Goal: Information Seeking & Learning: Learn about a topic

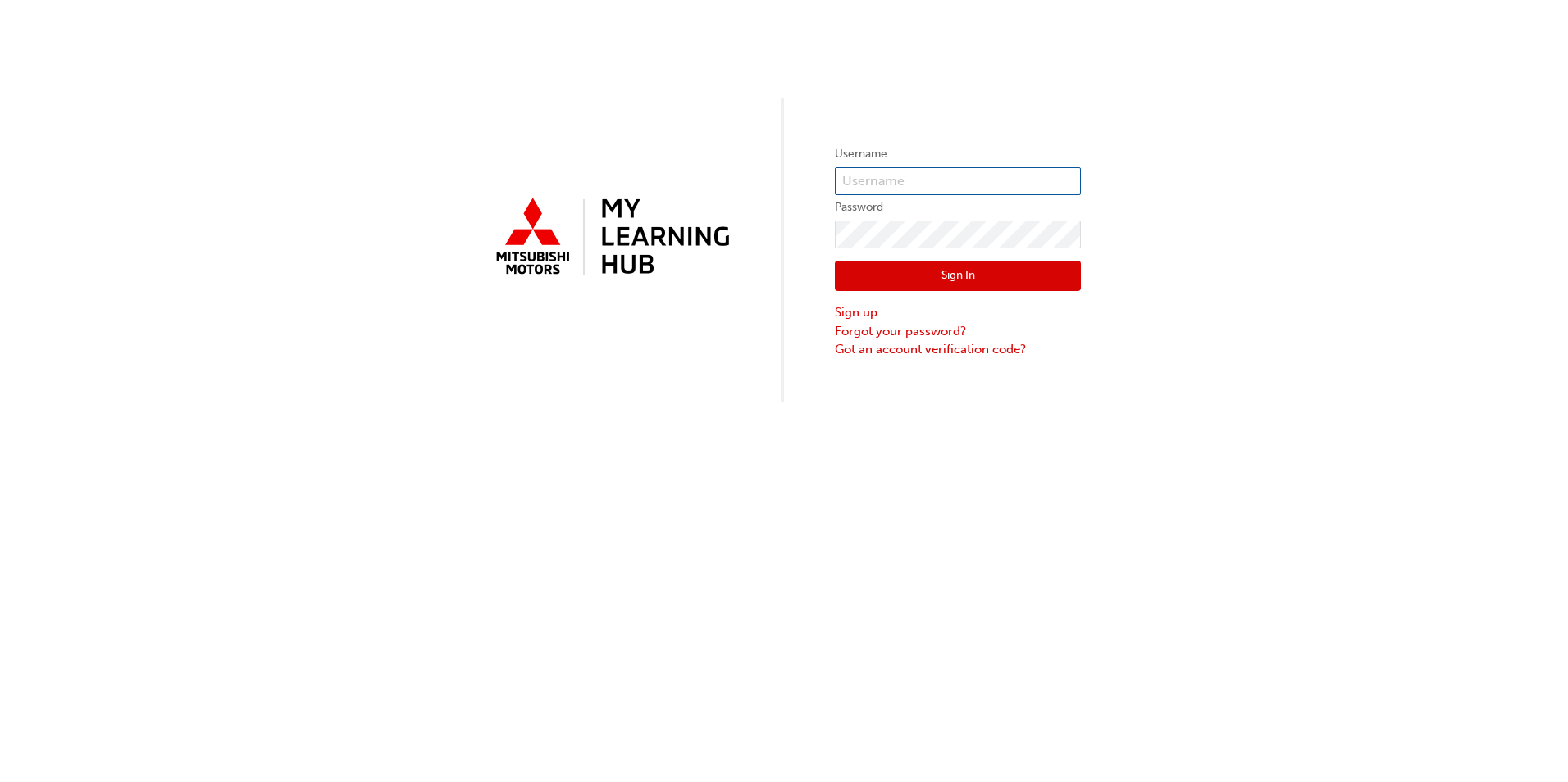
type input "0005577312"
drag, startPoint x: 886, startPoint y: 273, endPoint x: 863, endPoint y: 263, distance: 25.1
click at [882, 271] on button "Sign In" at bounding box center [958, 276] width 246 height 32
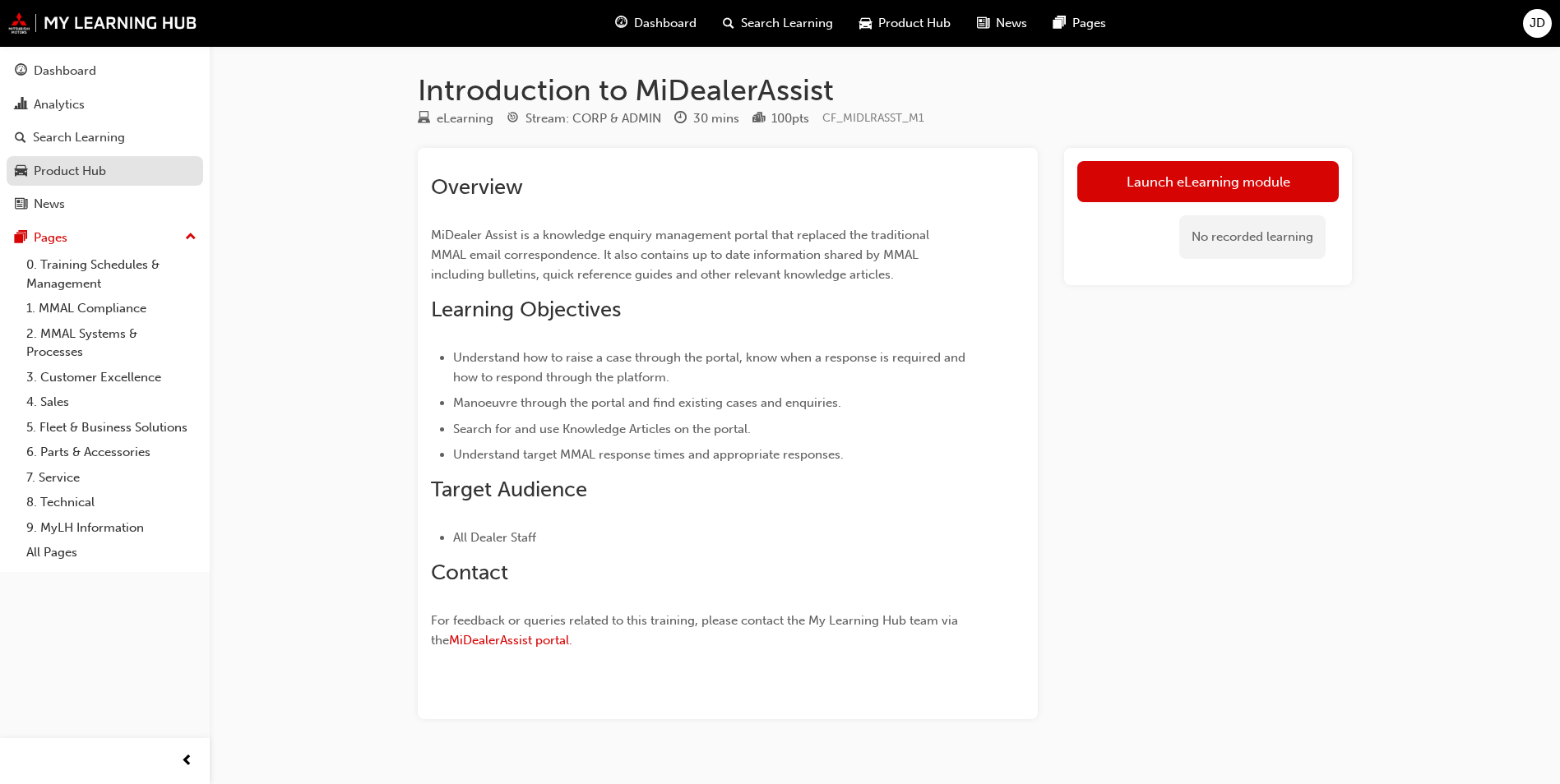
click at [67, 175] on div "Product Hub" at bounding box center [70, 171] width 72 height 19
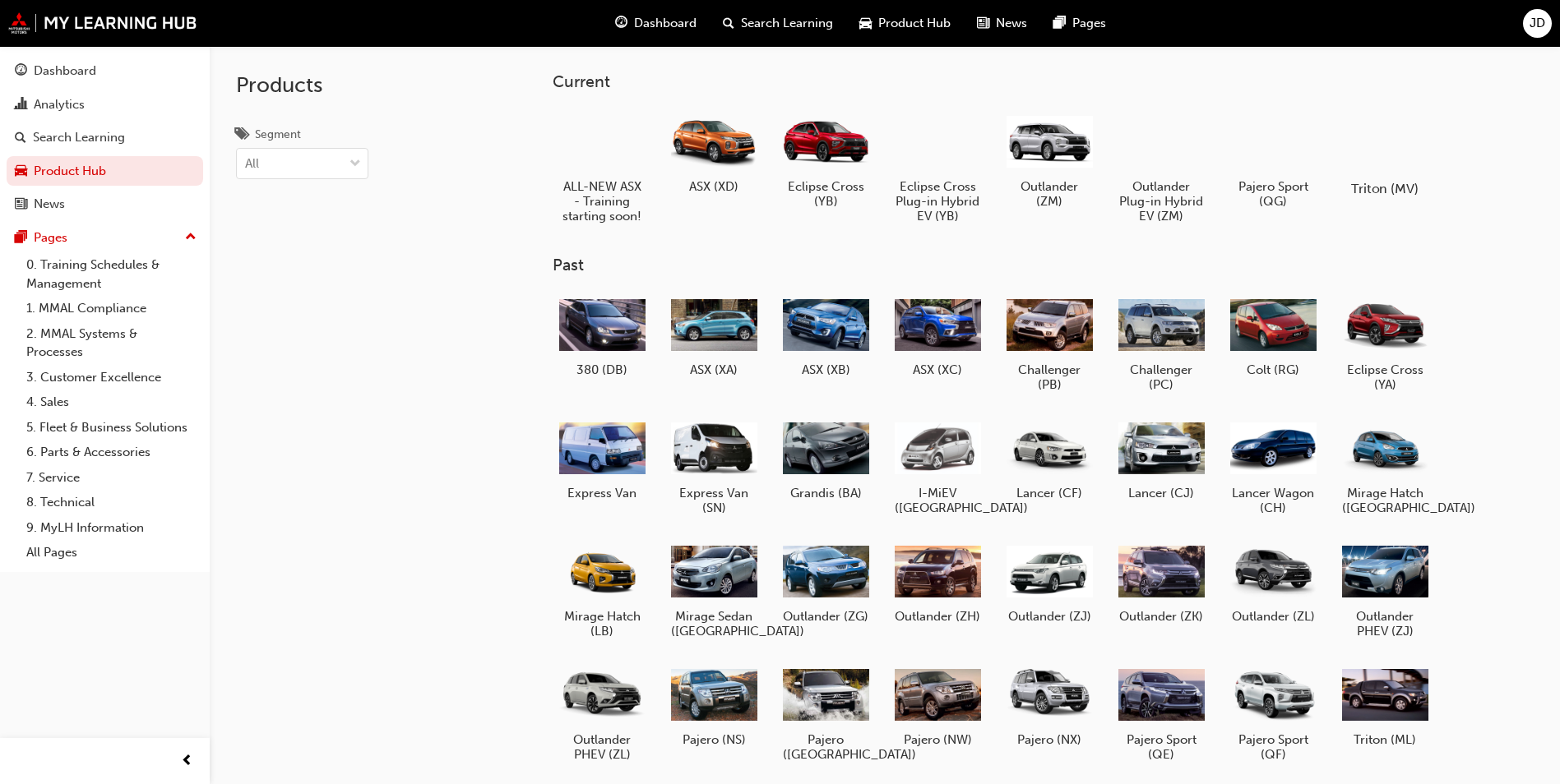
click at [1393, 148] on div at bounding box center [1384, 141] width 91 height 66
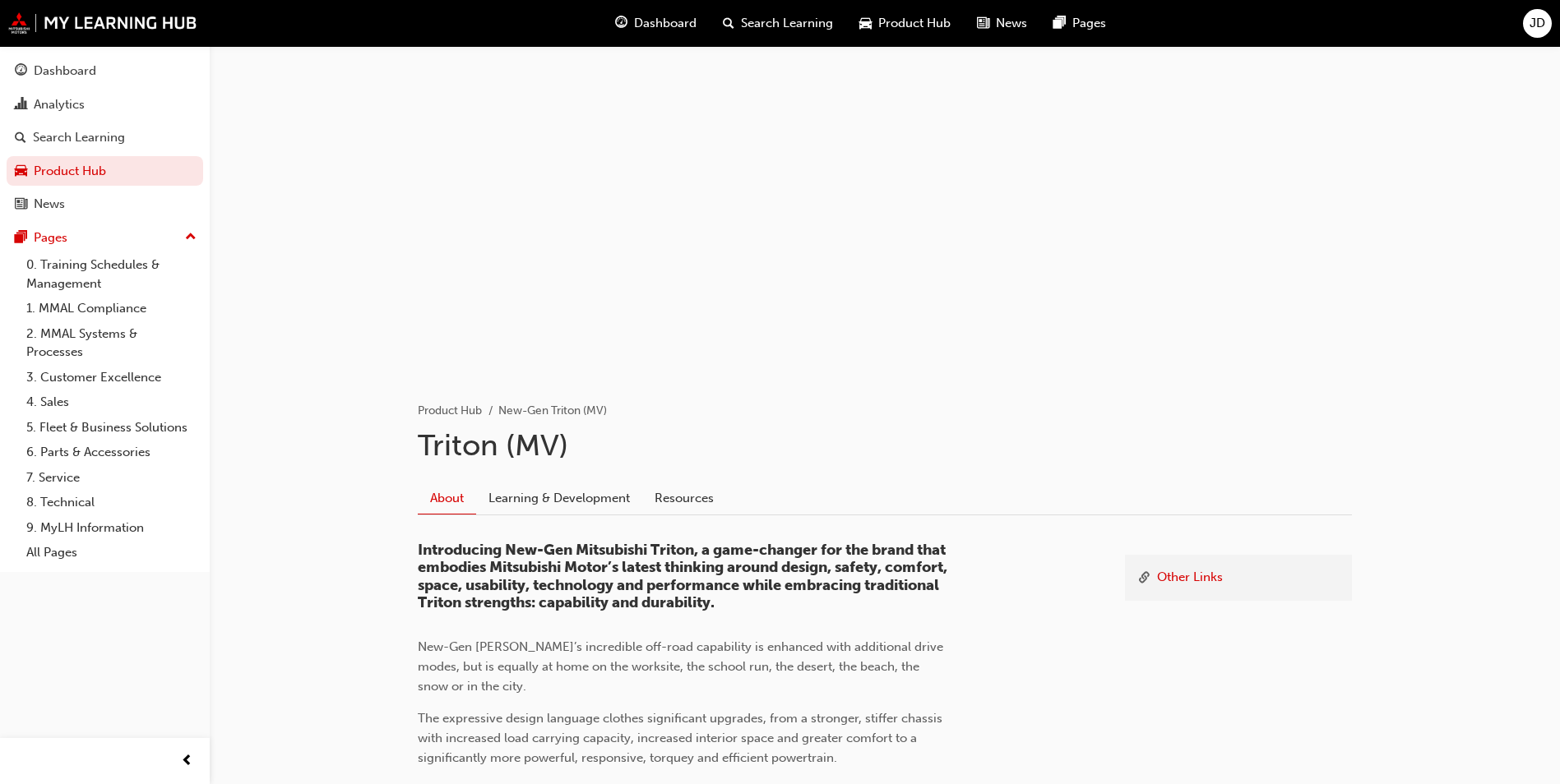
click at [643, 21] on span "Dashboard" at bounding box center [665, 23] width 62 height 19
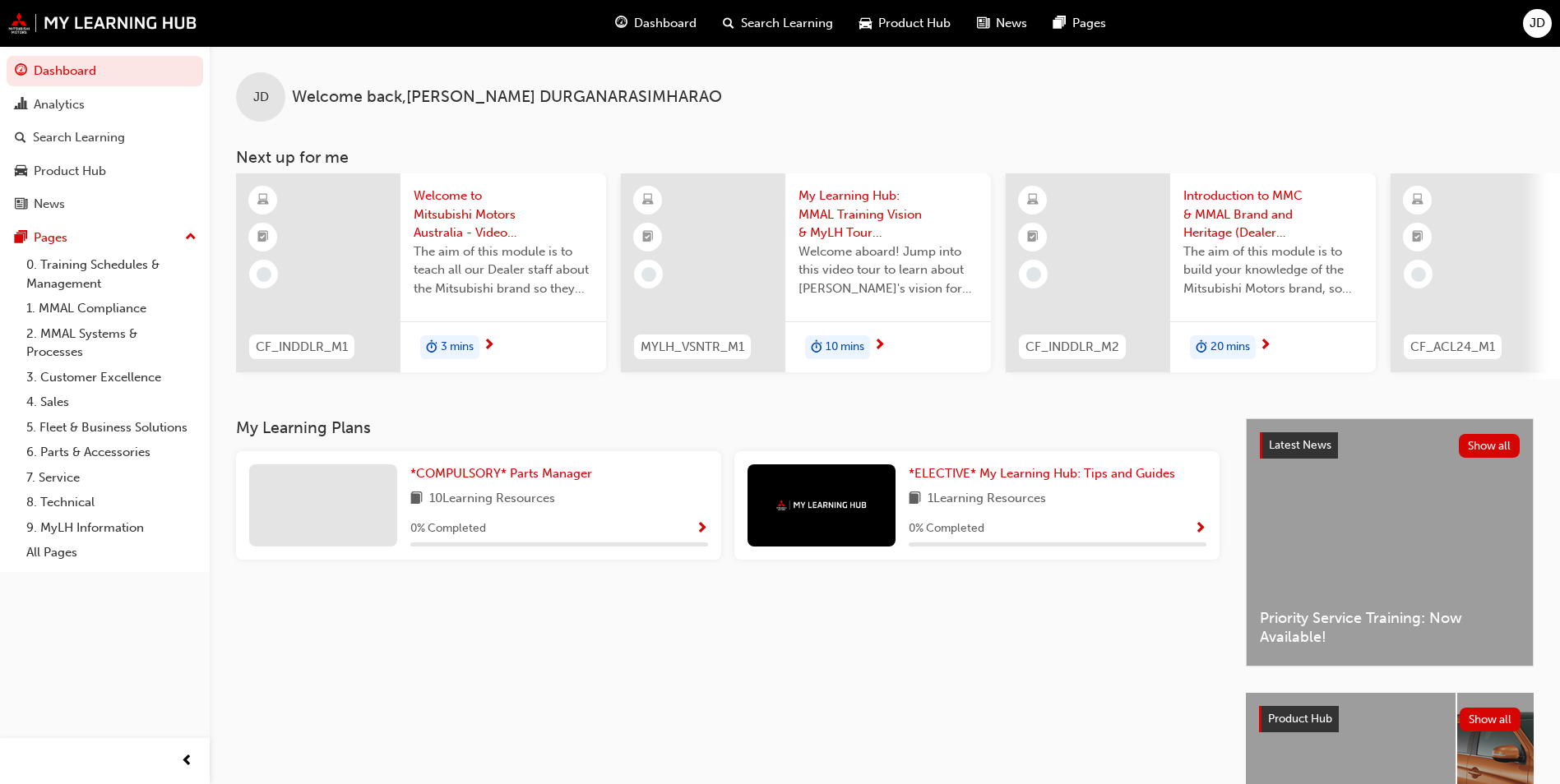
click at [755, 22] on span "Search Learning" at bounding box center [787, 23] width 92 height 19
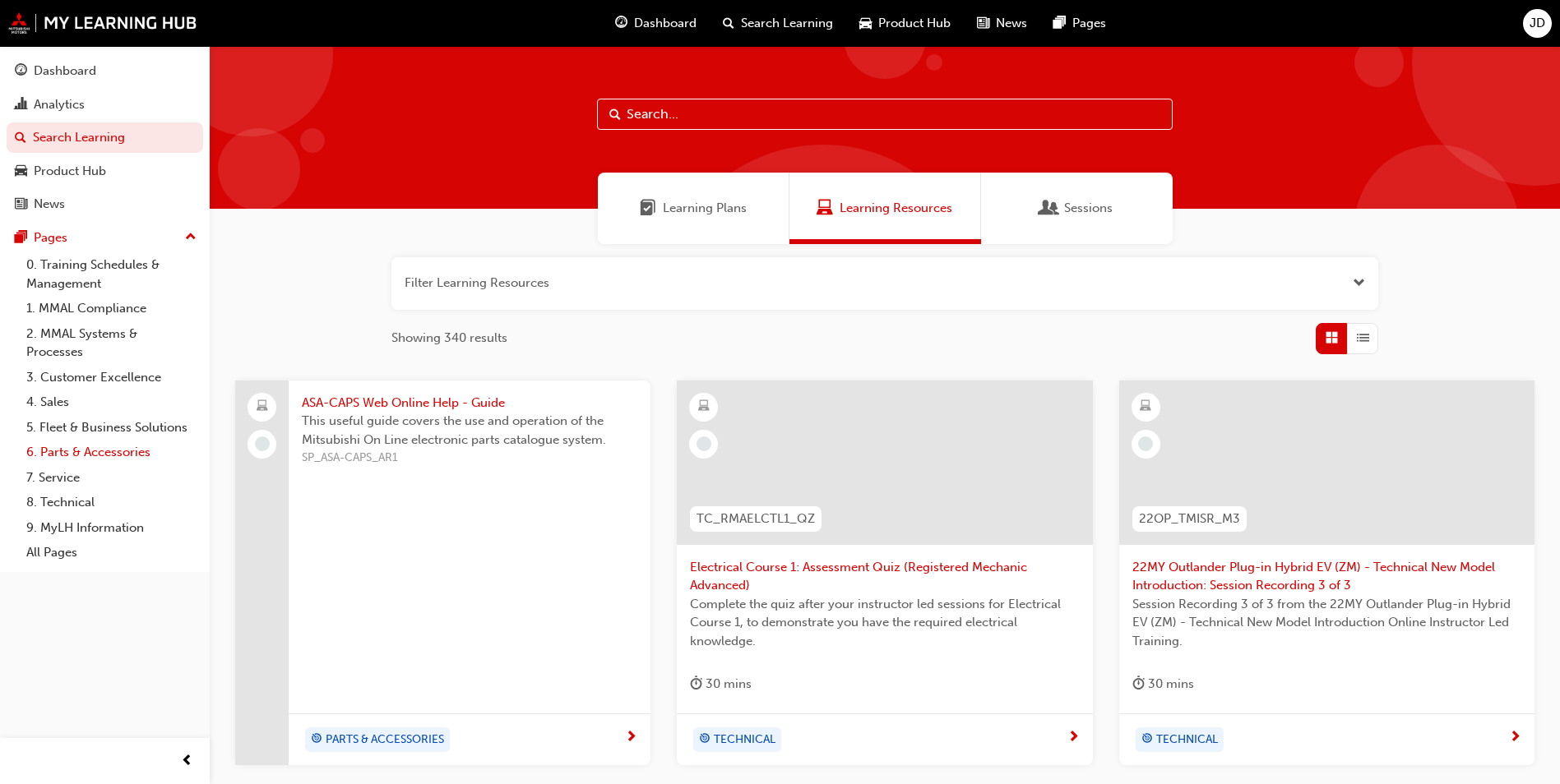
click at [91, 453] on link "6. Parts & Accessories" at bounding box center [111, 453] width 184 height 25
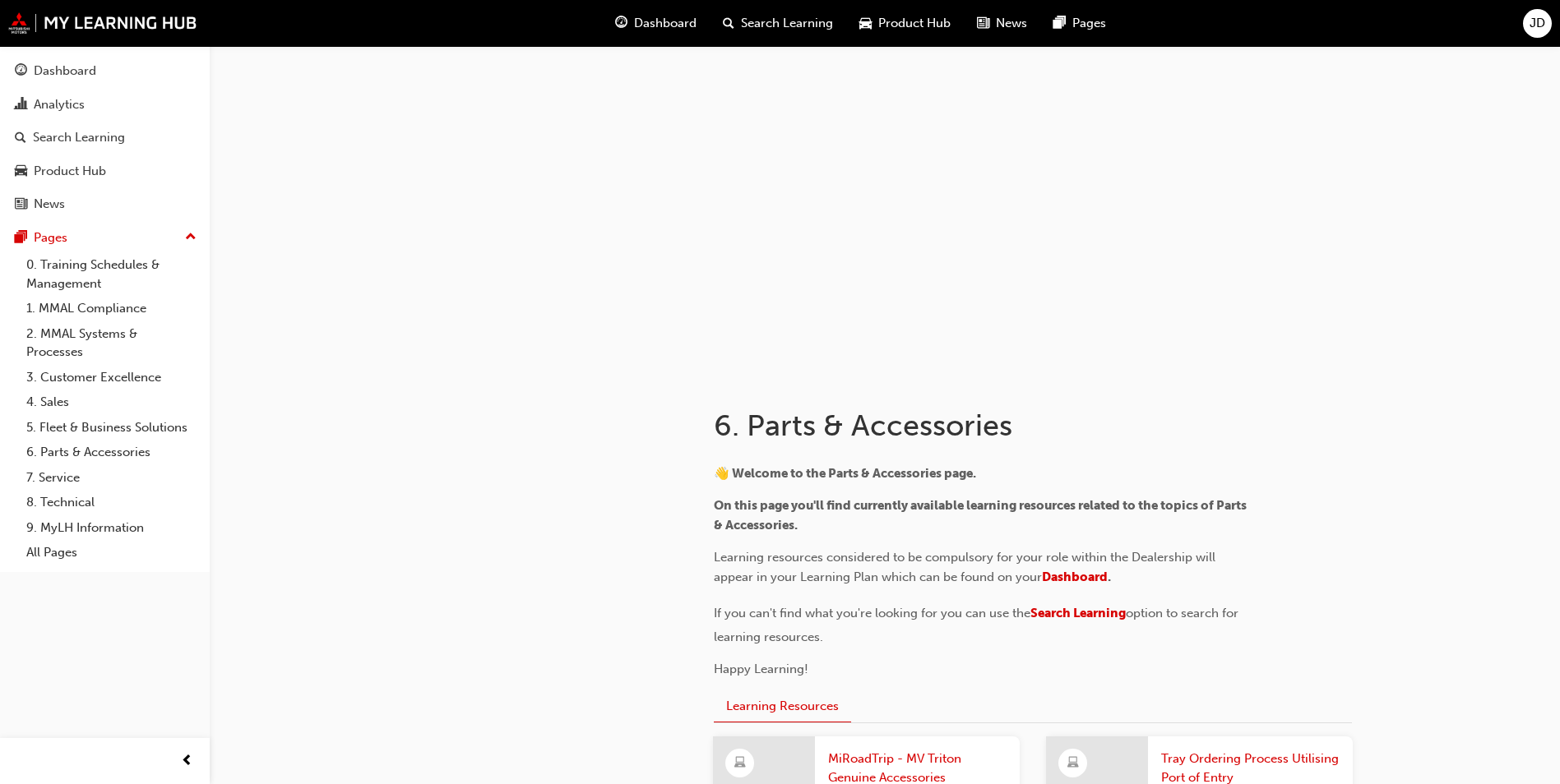
click at [918, 27] on span "Product Hub" at bounding box center [914, 23] width 72 height 19
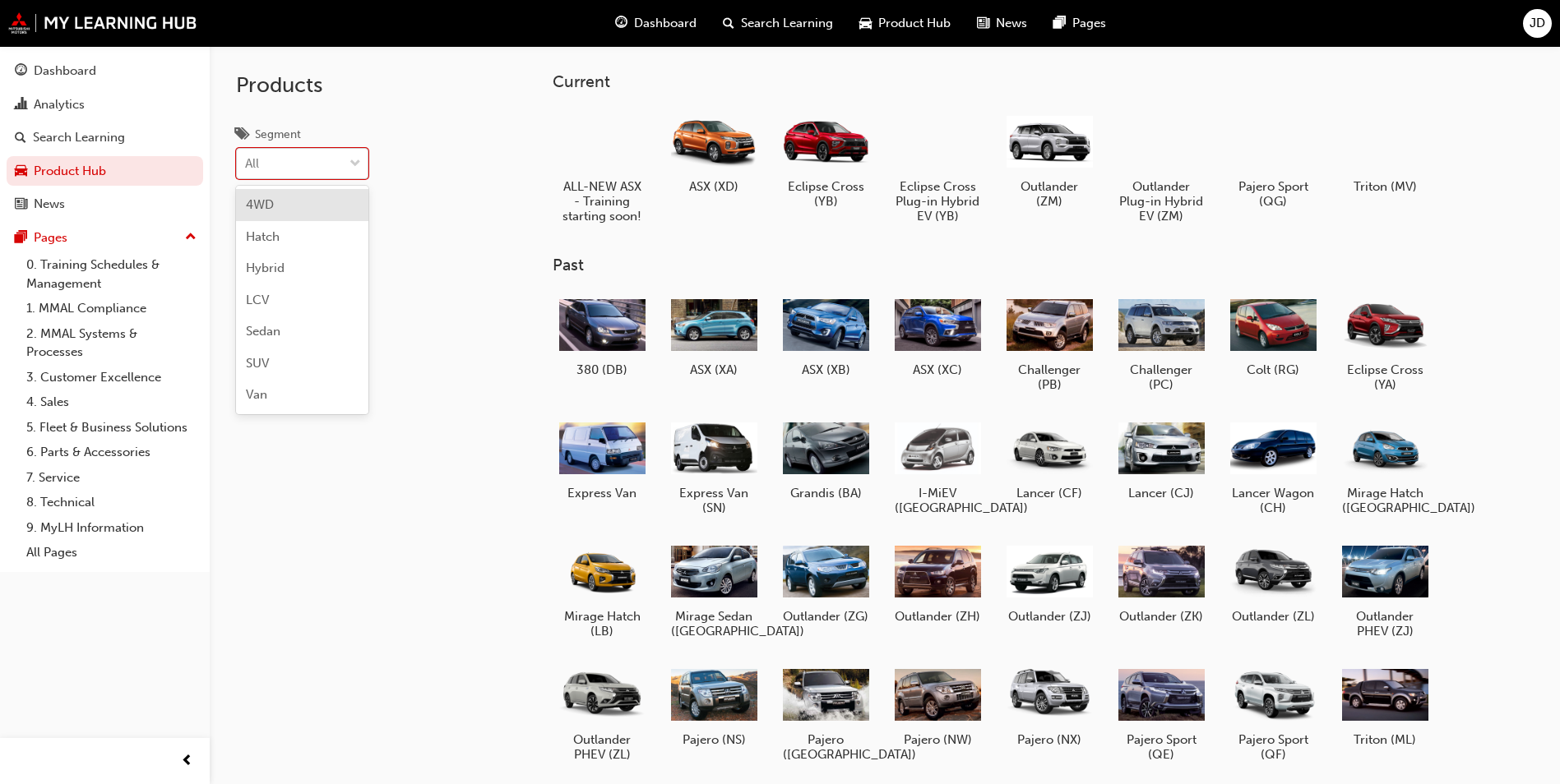
click at [325, 161] on div "All" at bounding box center [290, 164] width 106 height 29
click at [246, 161] on input "Segment option 4WD focused, 1 of 7. 7 results available. Use Up and Down to cho…" at bounding box center [246, 163] width 2 height 14
click at [336, 202] on div "4WD" at bounding box center [302, 205] width 132 height 32
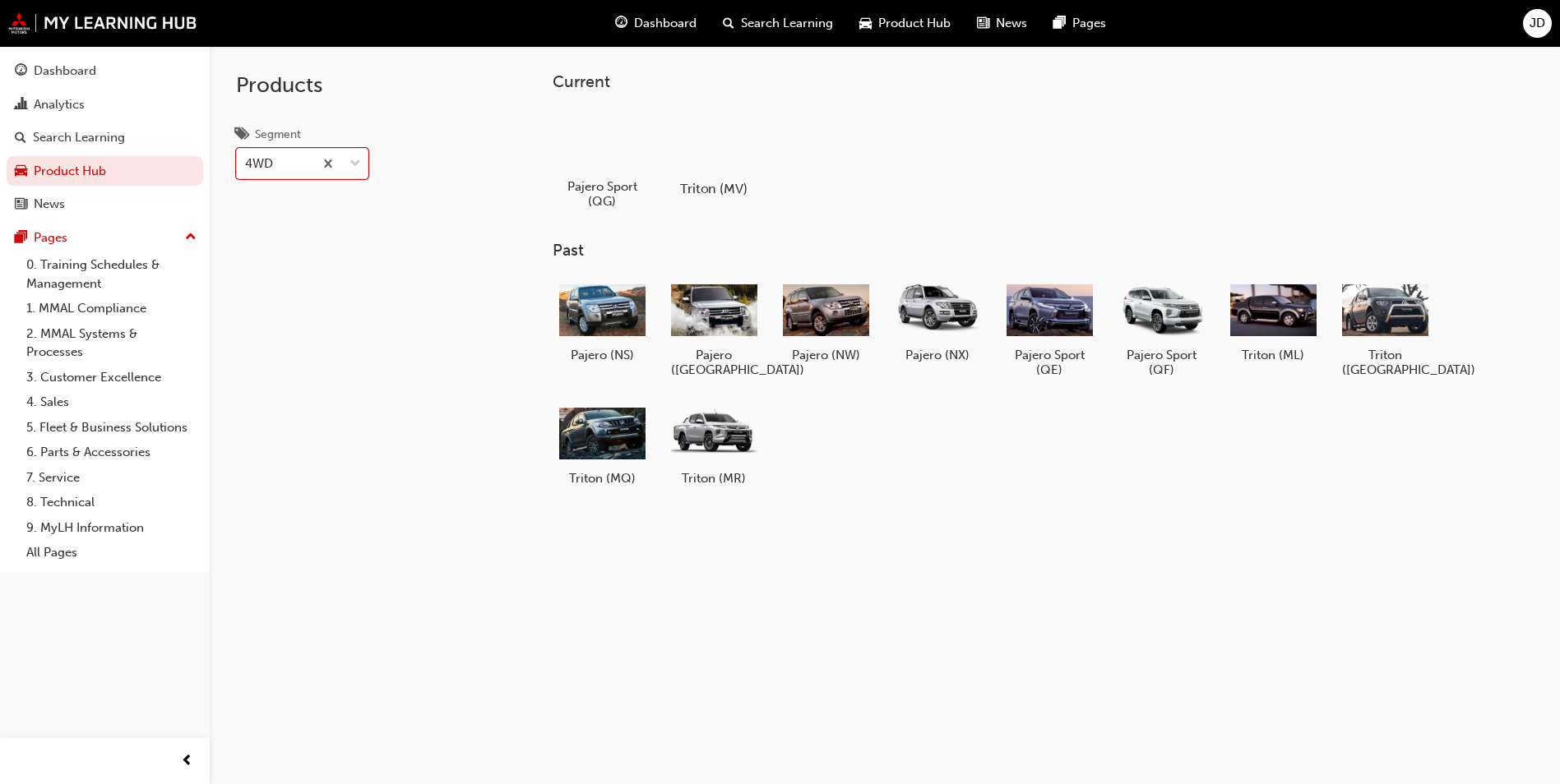
click at [717, 148] on div at bounding box center [713, 141] width 91 height 66
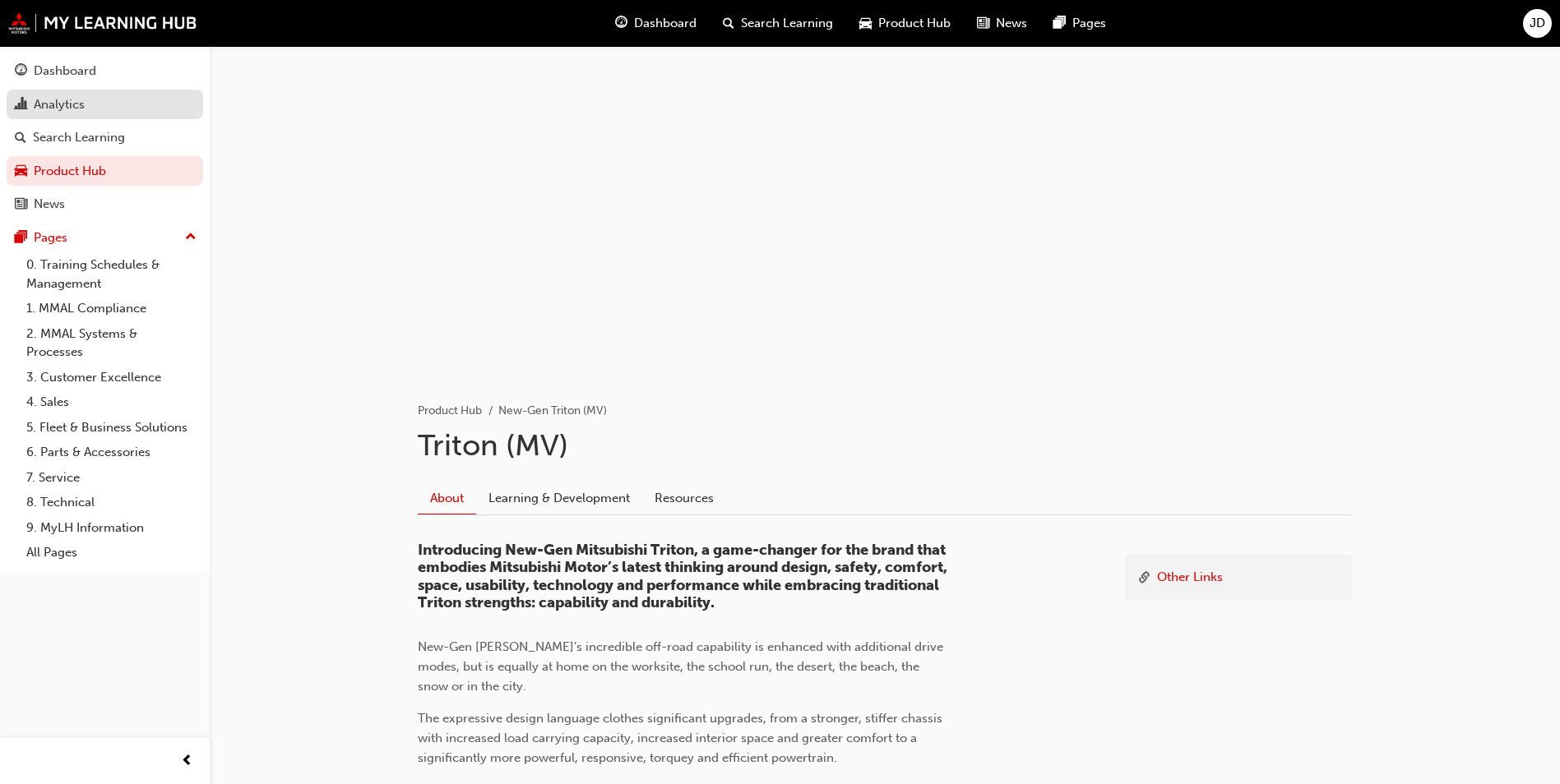
click at [81, 106] on div "Analytics" at bounding box center [59, 104] width 51 height 19
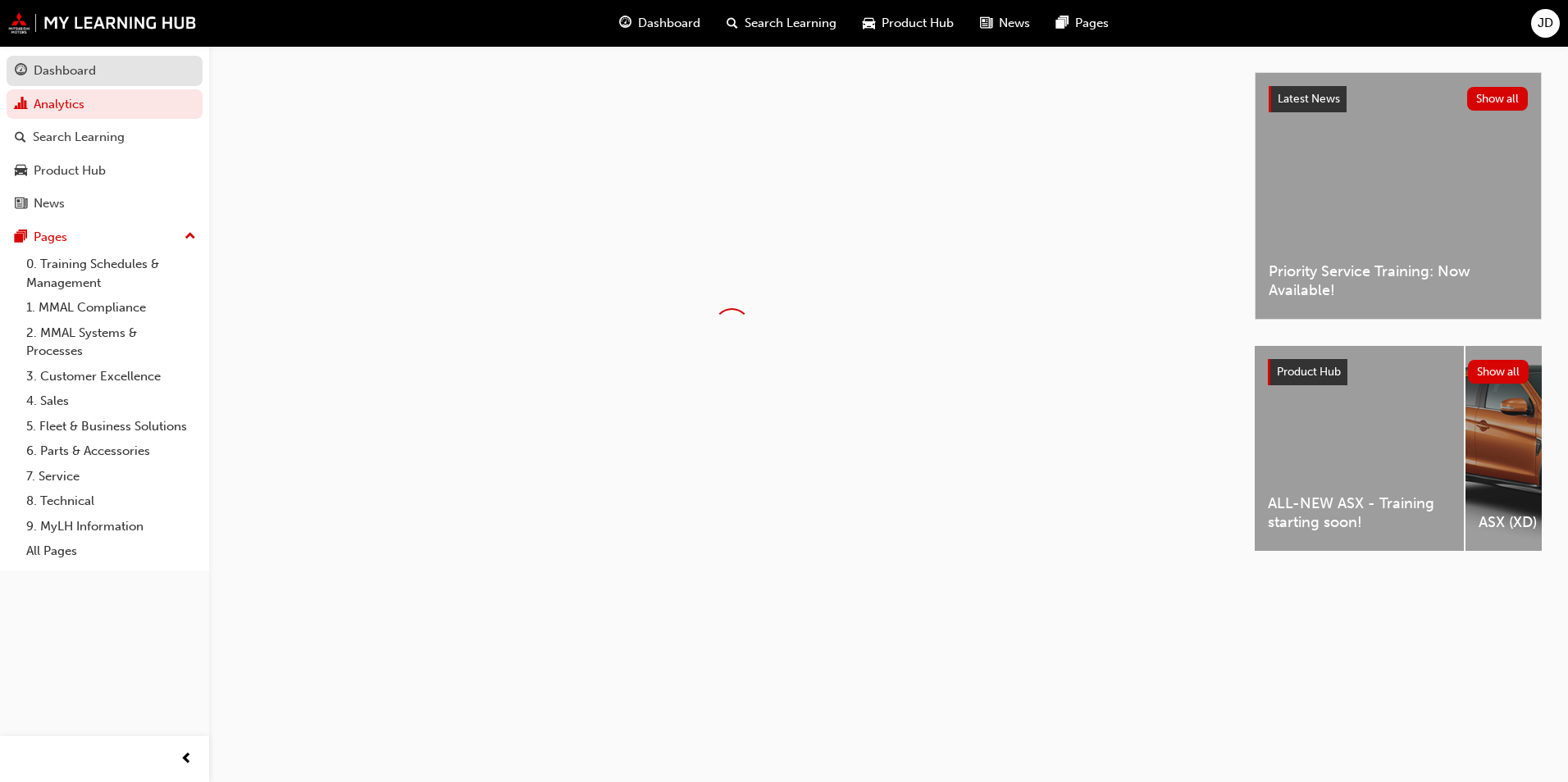
click at [58, 66] on div "Dashboard" at bounding box center [64, 70] width 62 height 19
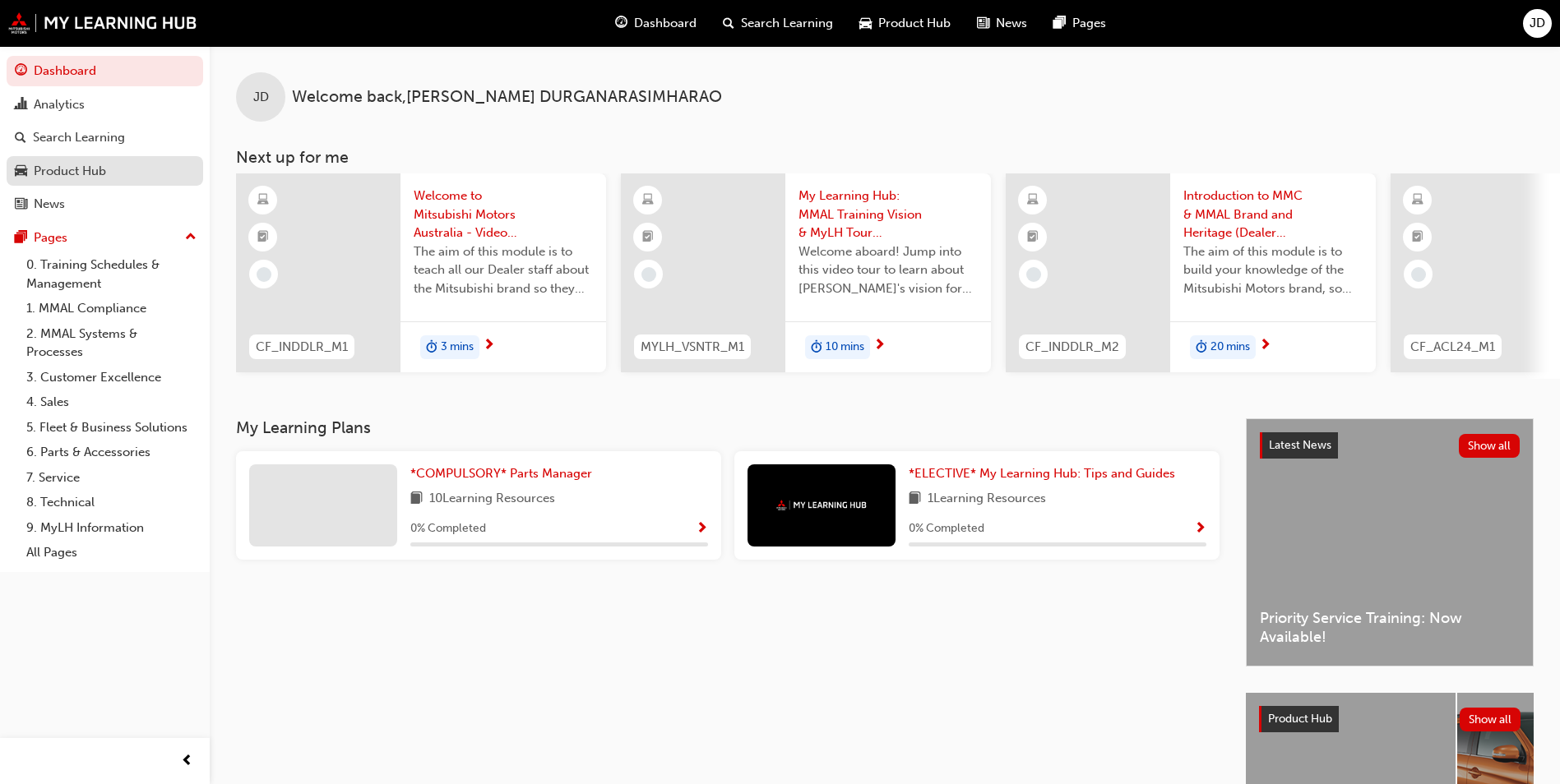
click at [90, 162] on div "Product Hub" at bounding box center [70, 171] width 72 height 19
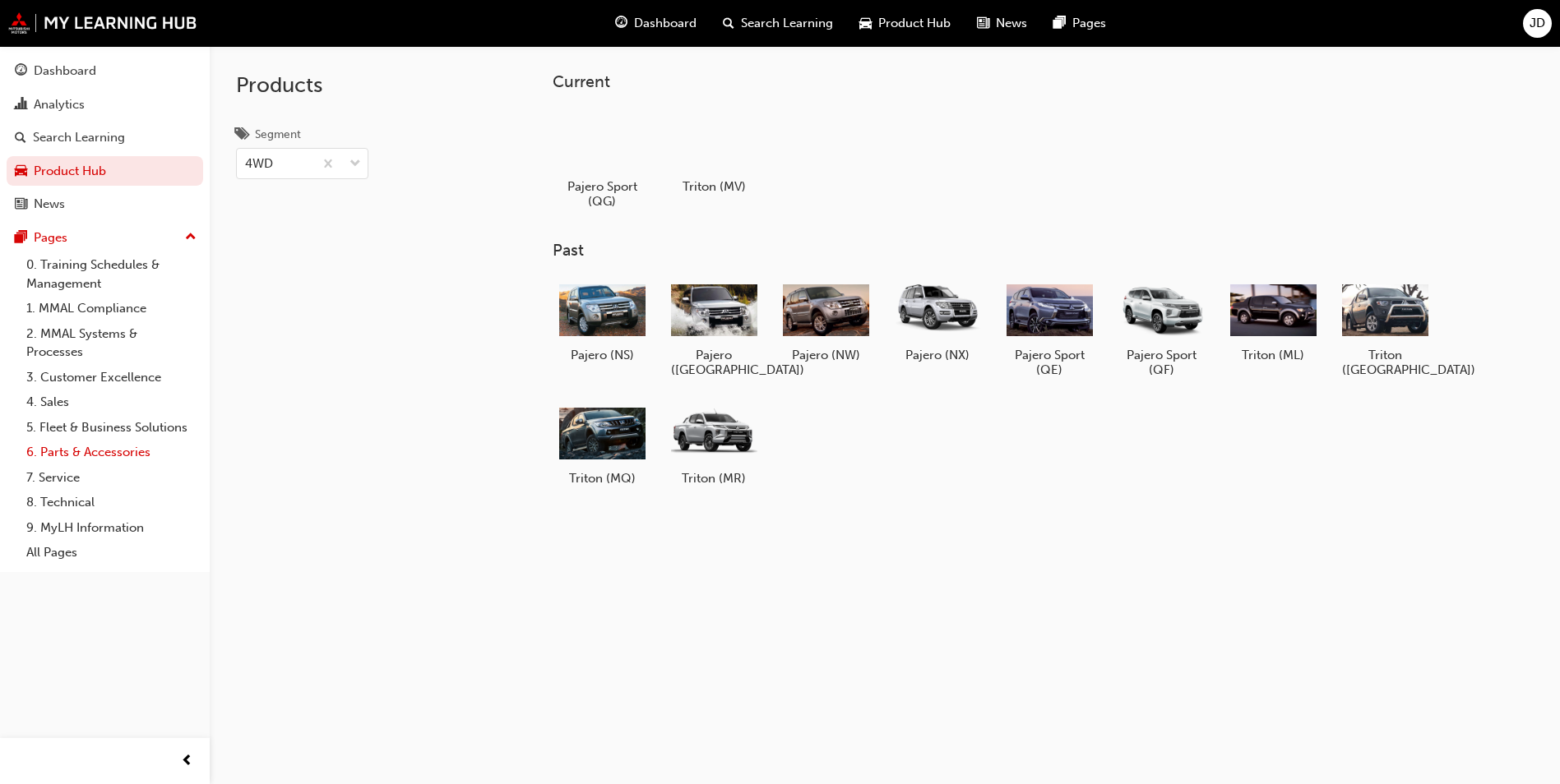
click at [80, 447] on link "6. Parts & Accessories" at bounding box center [111, 453] width 184 height 25
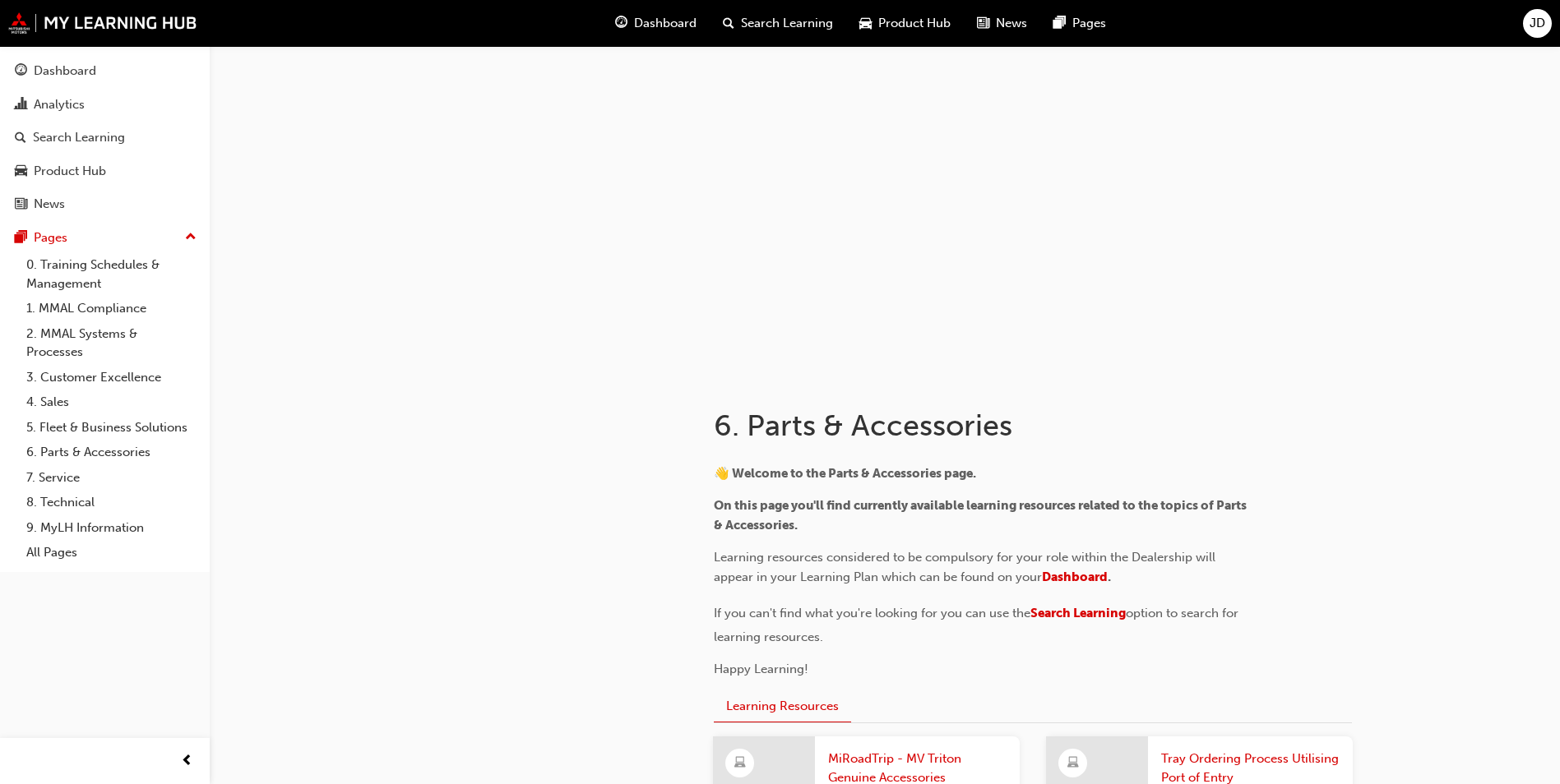
click at [908, 29] on span "Product Hub" at bounding box center [914, 23] width 72 height 19
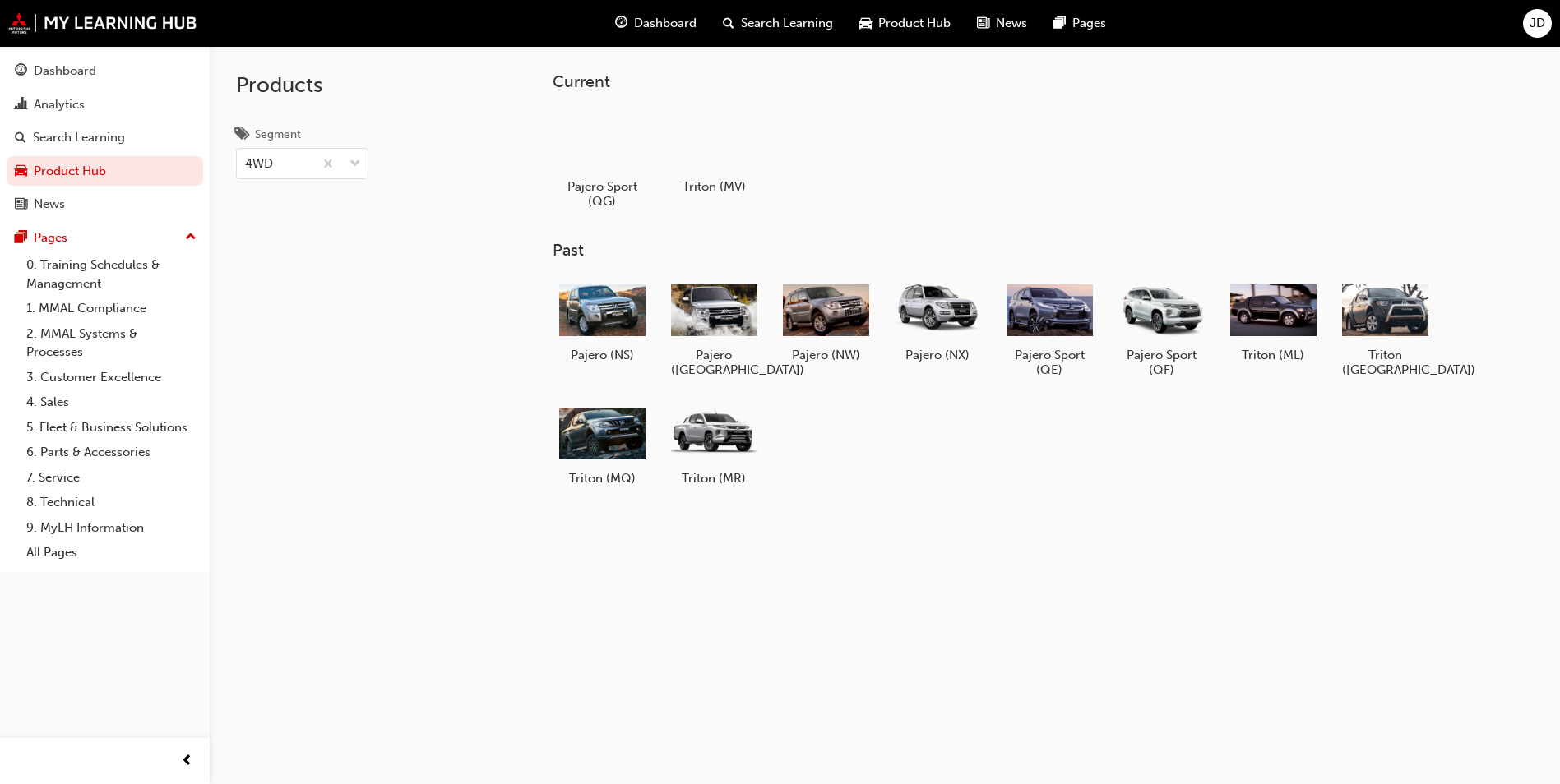
click at [733, 23] on div "Search Learning" at bounding box center [778, 23] width 137 height 33
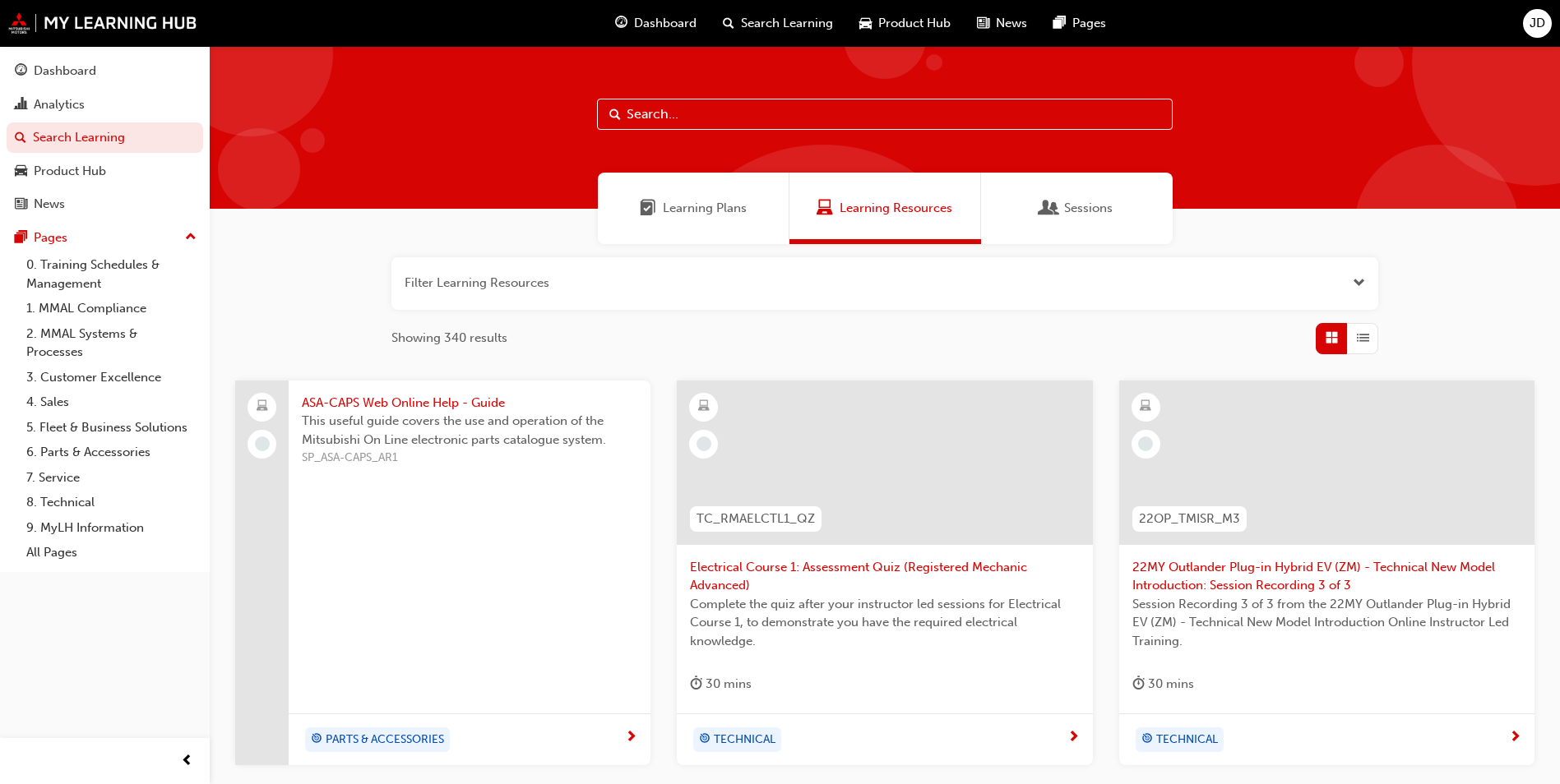
click at [712, 109] on input "text" at bounding box center [885, 114] width 576 height 32
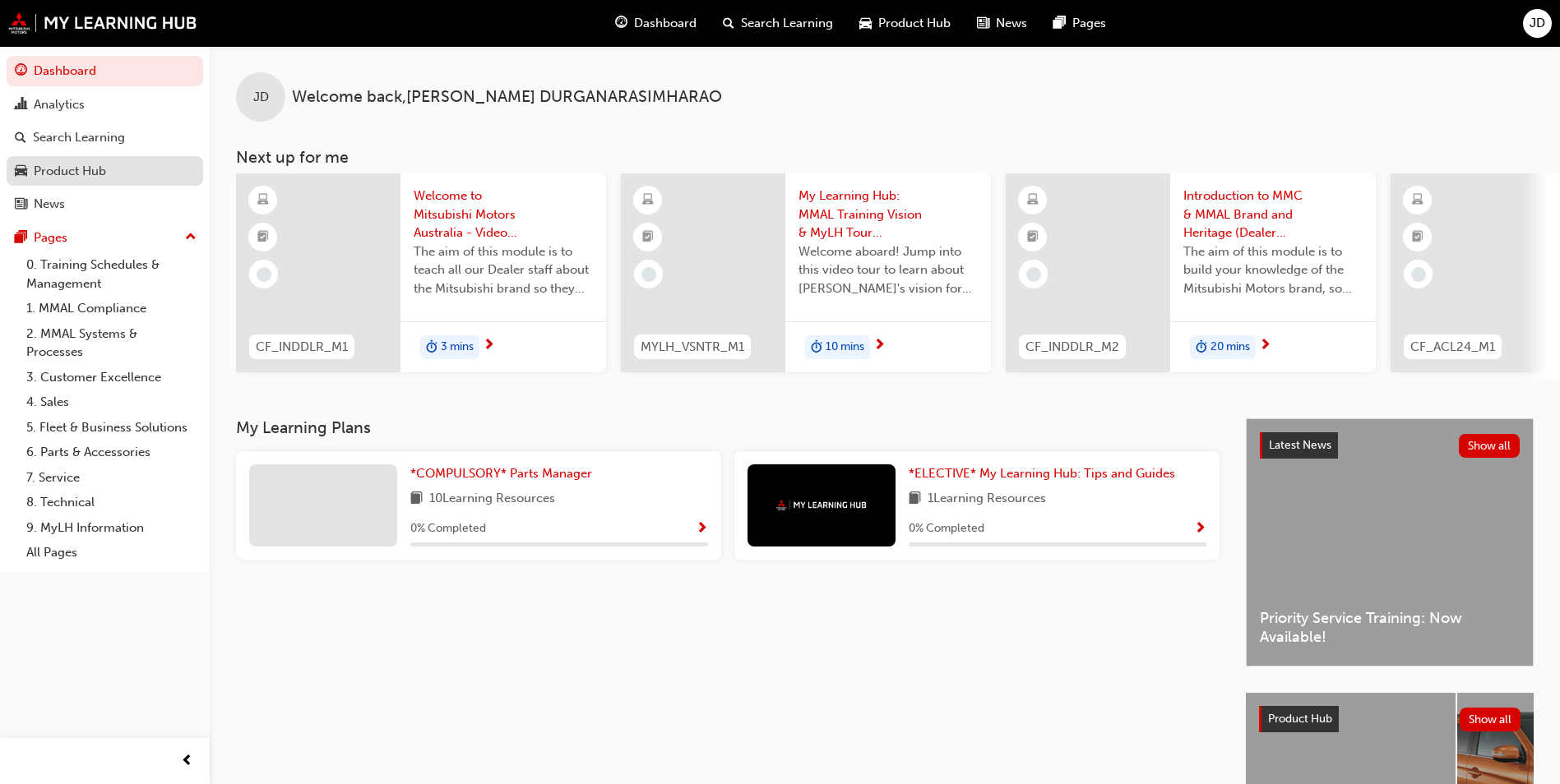
click at [67, 164] on div "Product Hub" at bounding box center [70, 171] width 72 height 19
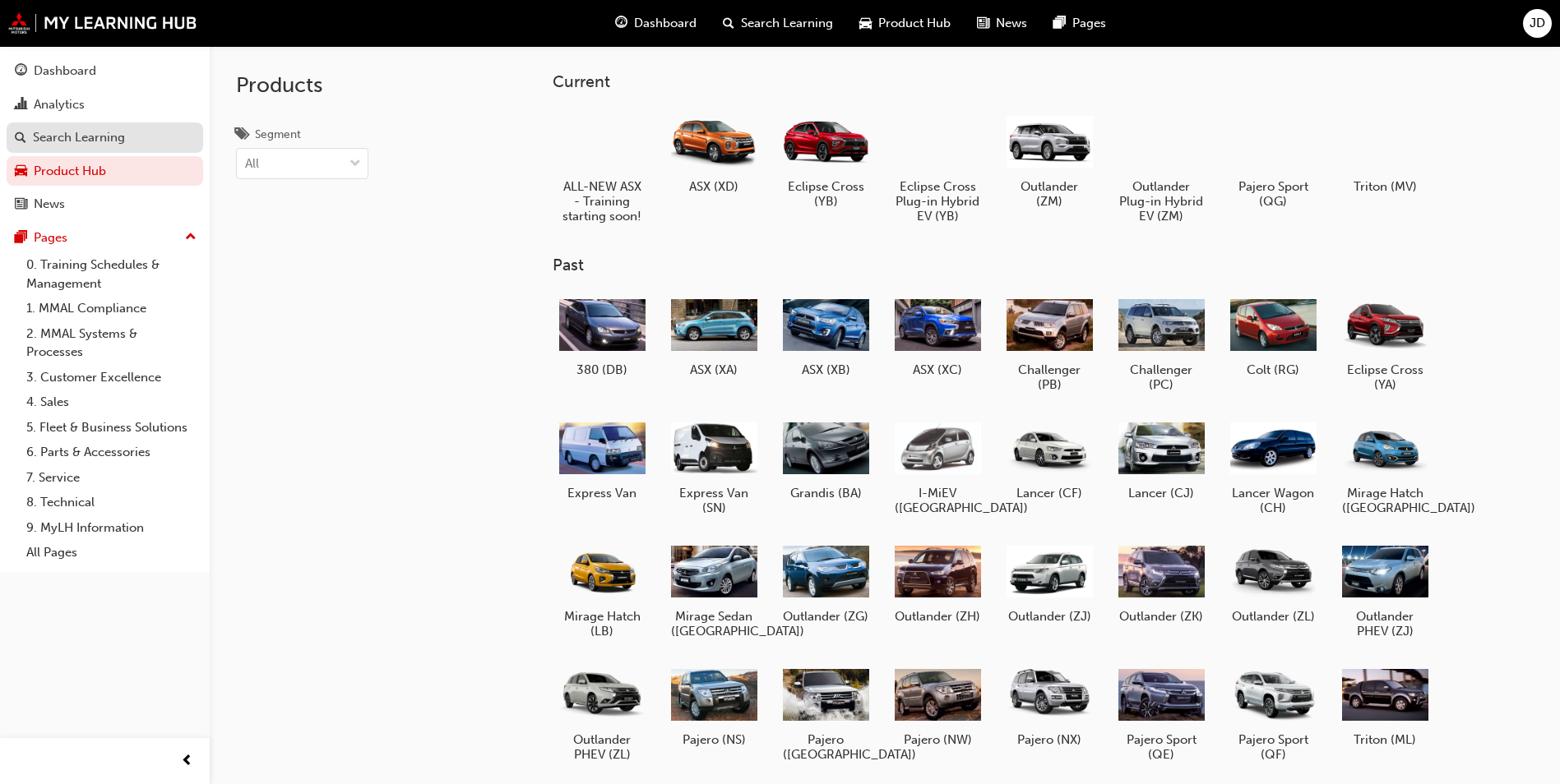
click at [122, 125] on link "Search Learning" at bounding box center [104, 138] width 196 height 31
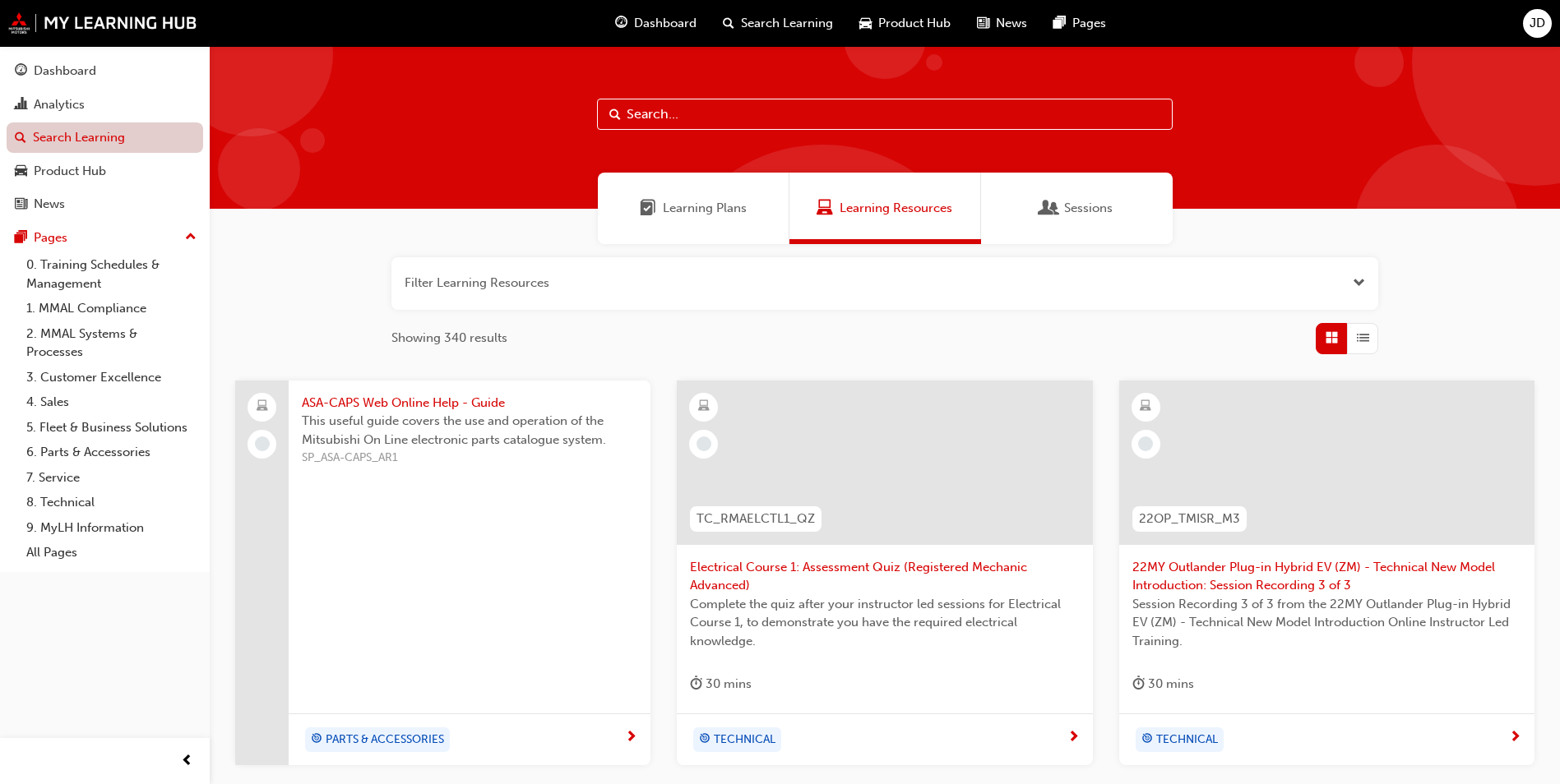
click at [70, 139] on link "Search Learning" at bounding box center [104, 138] width 196 height 31
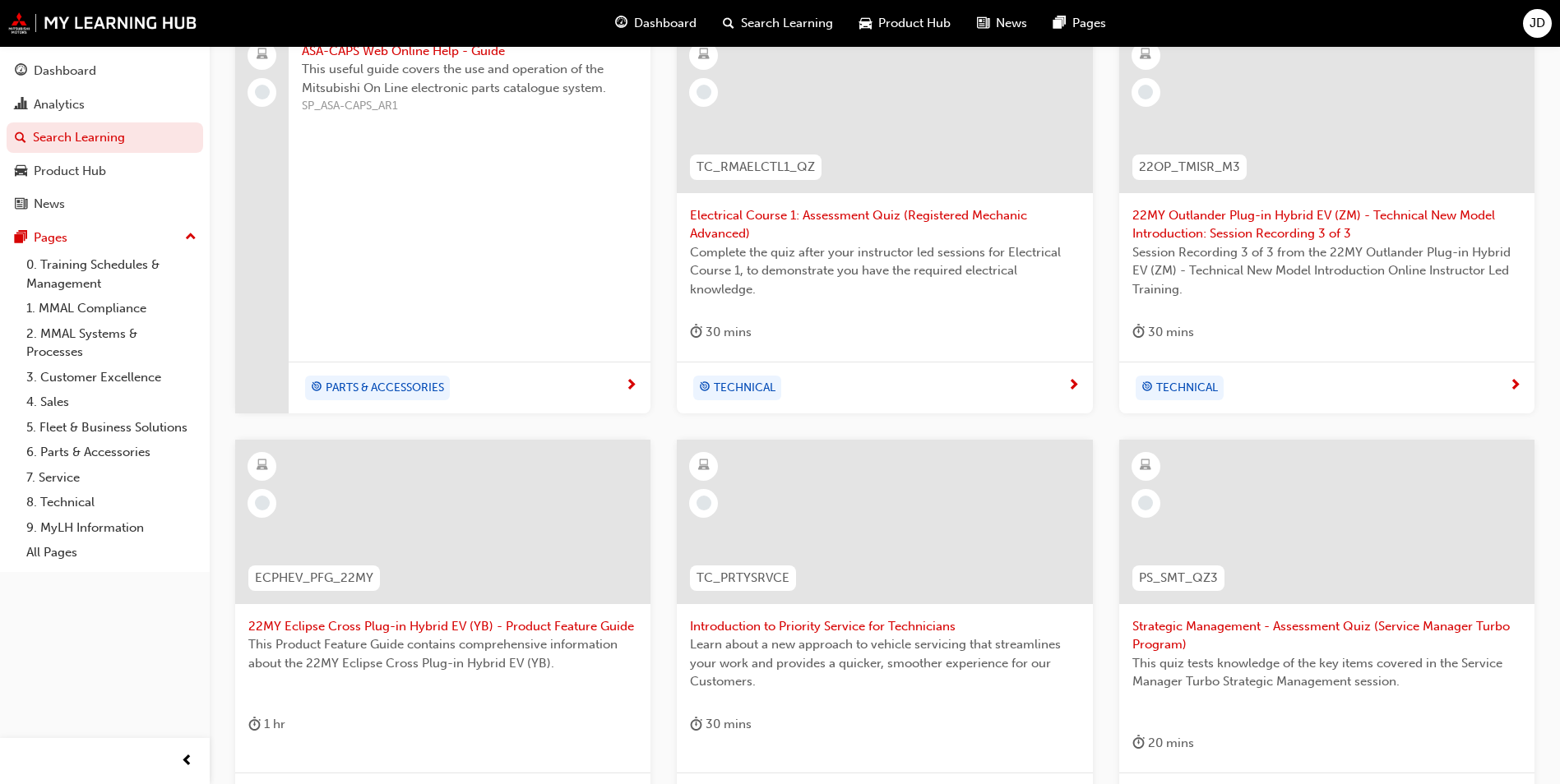
scroll to position [411, 0]
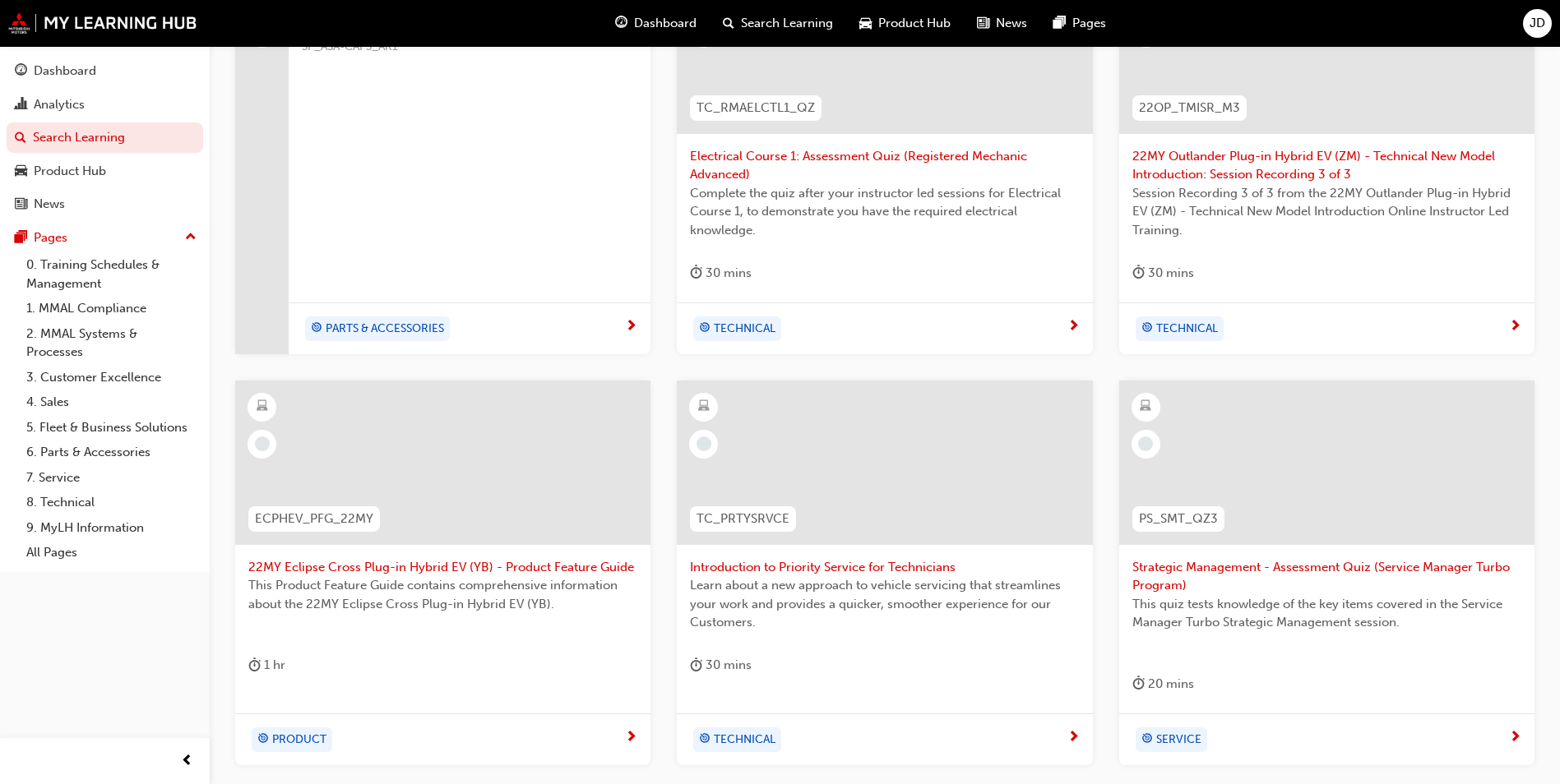
click at [495, 328] on div "PARTS & ACCESSORIES" at bounding box center [463, 329] width 323 height 24
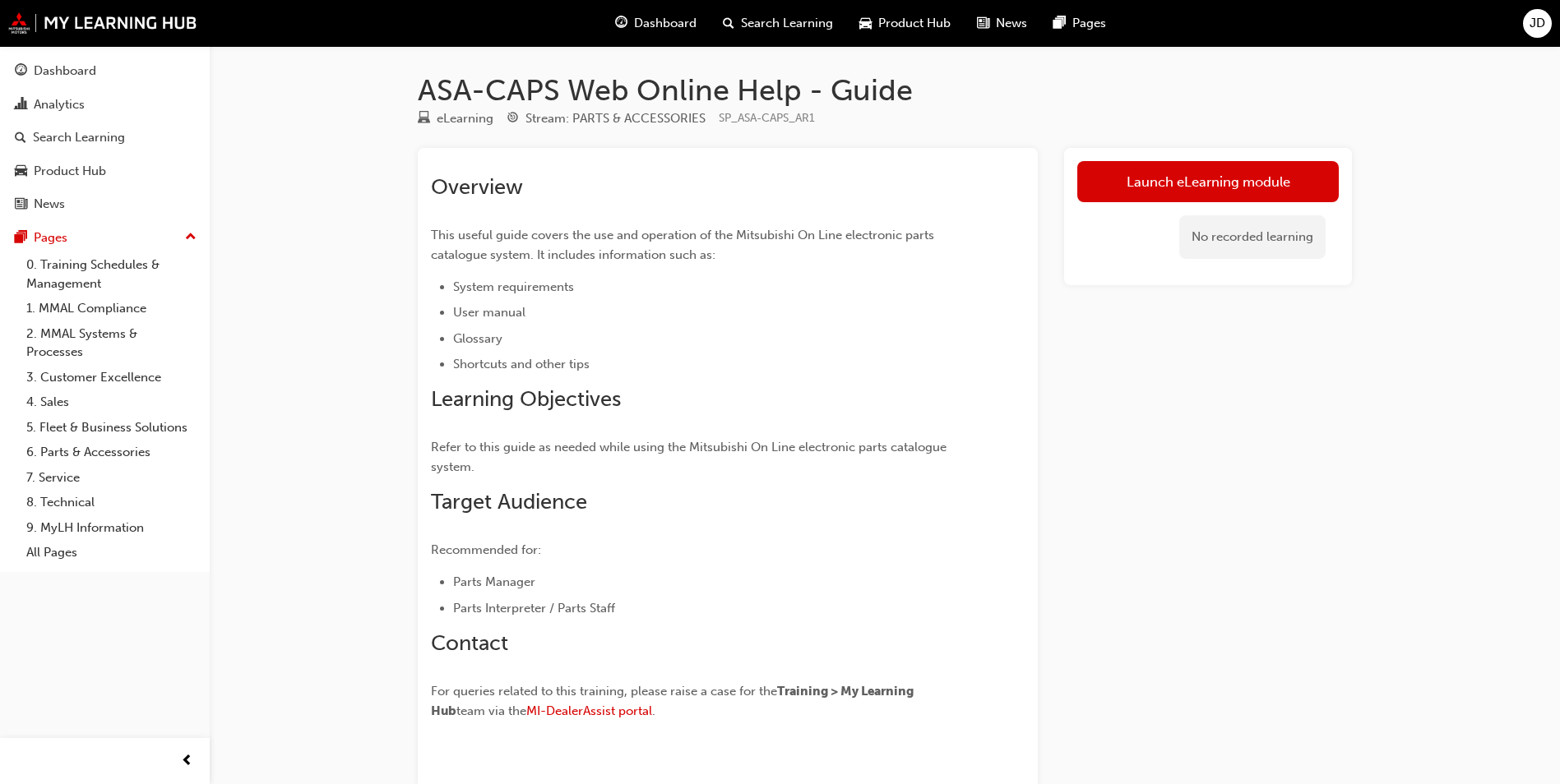
click at [643, 30] on span "Dashboard" at bounding box center [665, 23] width 62 height 19
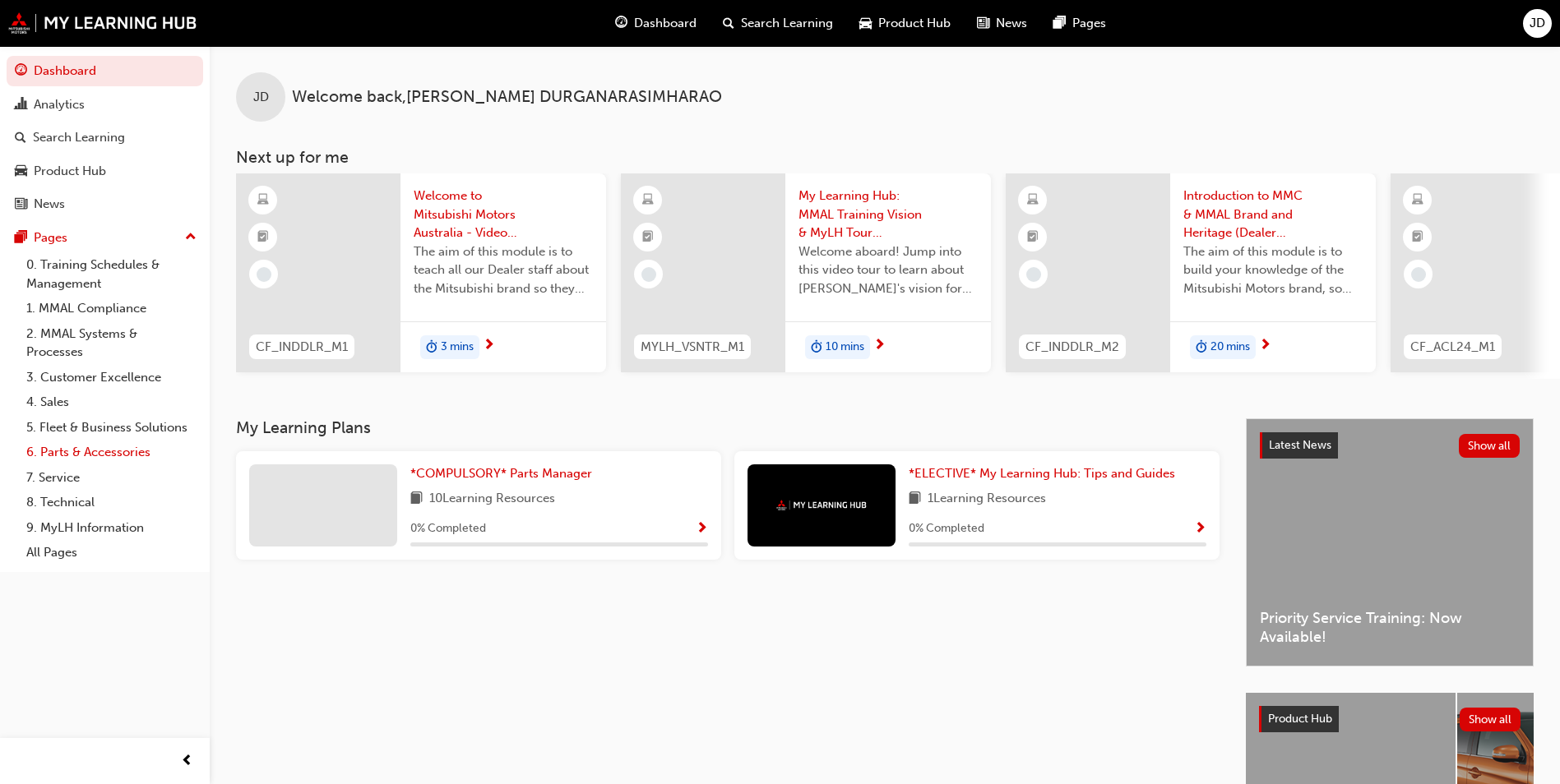
click at [102, 455] on link "6. Parts & Accessories" at bounding box center [111, 453] width 184 height 25
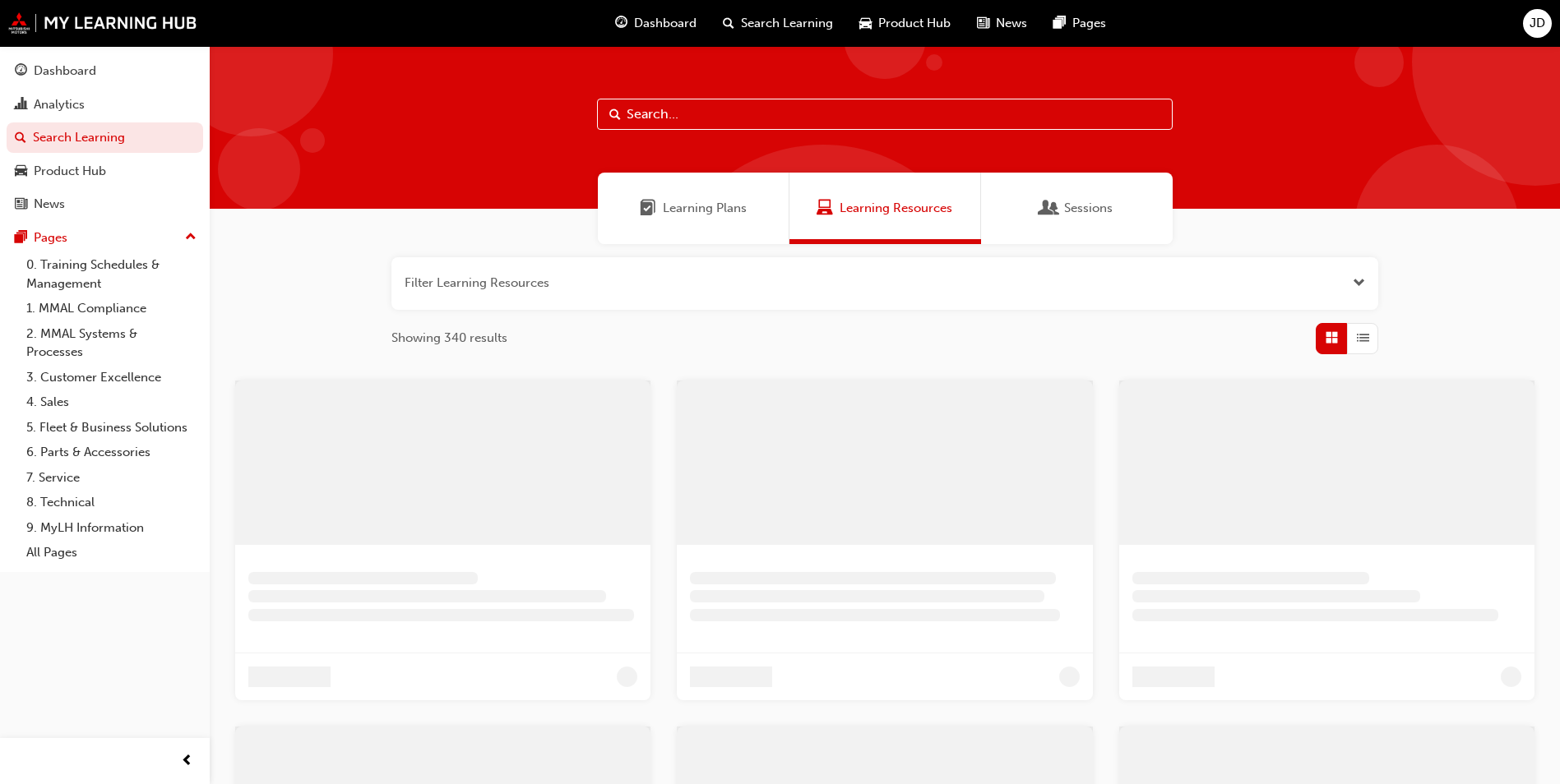
scroll to position [397, 0]
